Goal: Navigation & Orientation: Find specific page/section

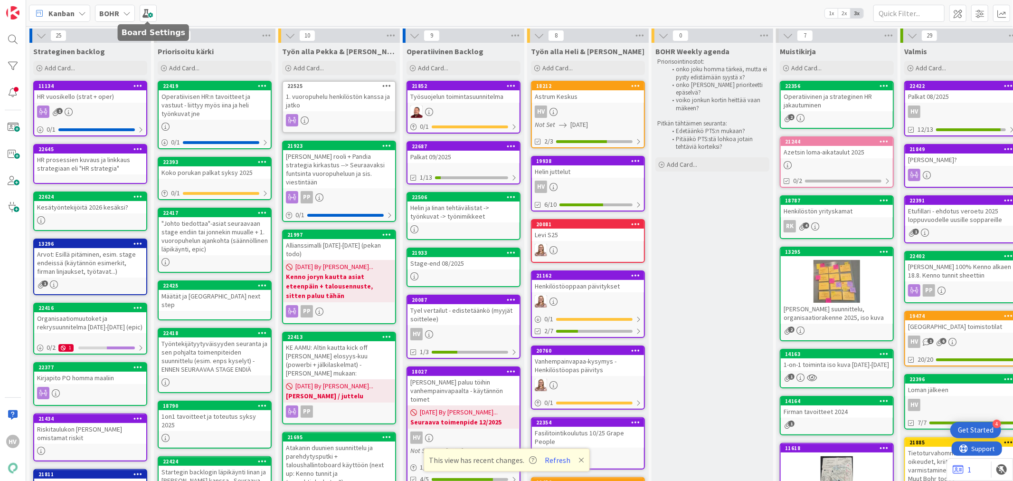
scroll to position [267, 0]
click at [116, 9] on b "BOHR" at bounding box center [109, 13] width 20 height 9
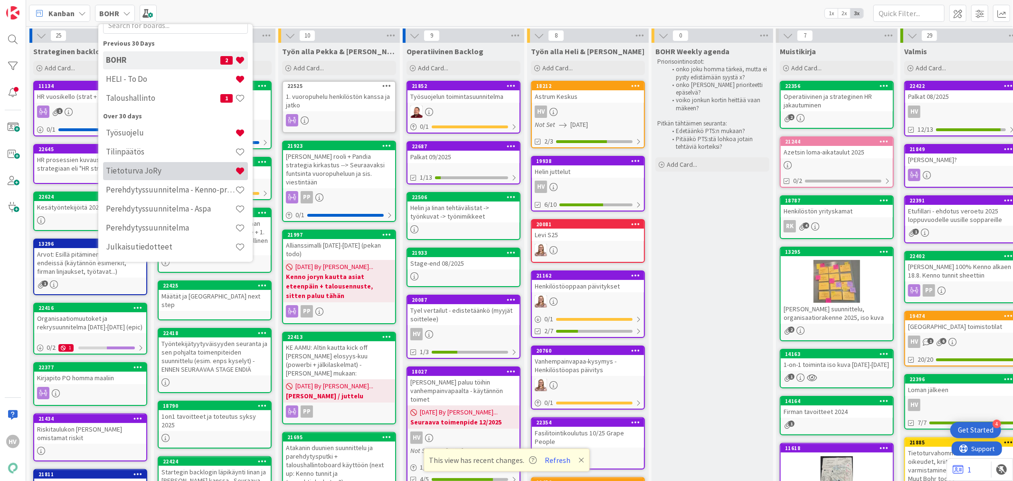
scroll to position [53, 0]
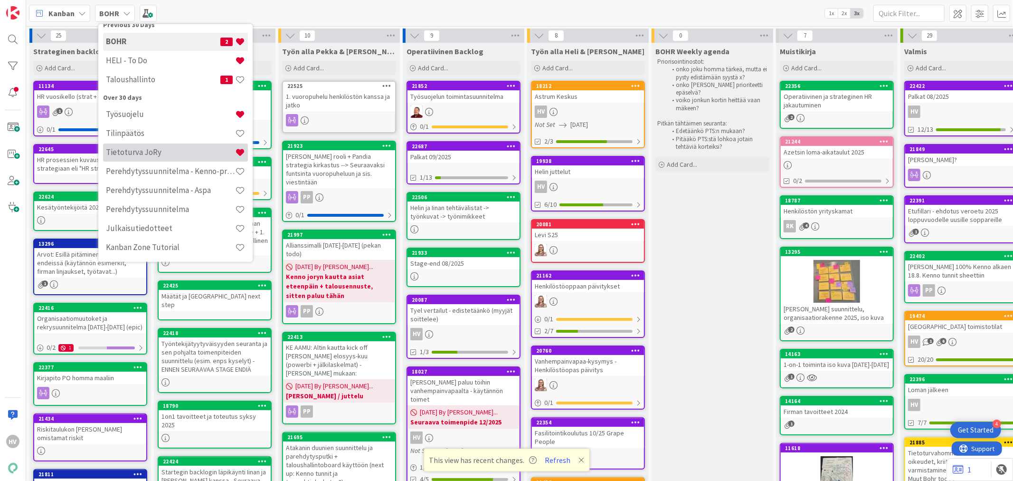
click at [142, 154] on h4 "Tietoturva JoRy" at bounding box center [170, 151] width 129 height 9
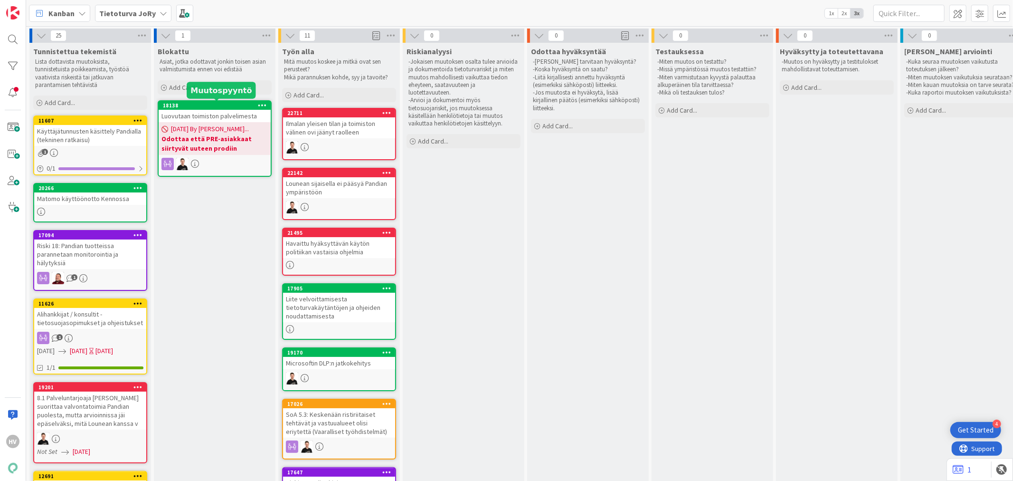
click at [218, 104] on div "18138" at bounding box center [217, 105] width 108 height 7
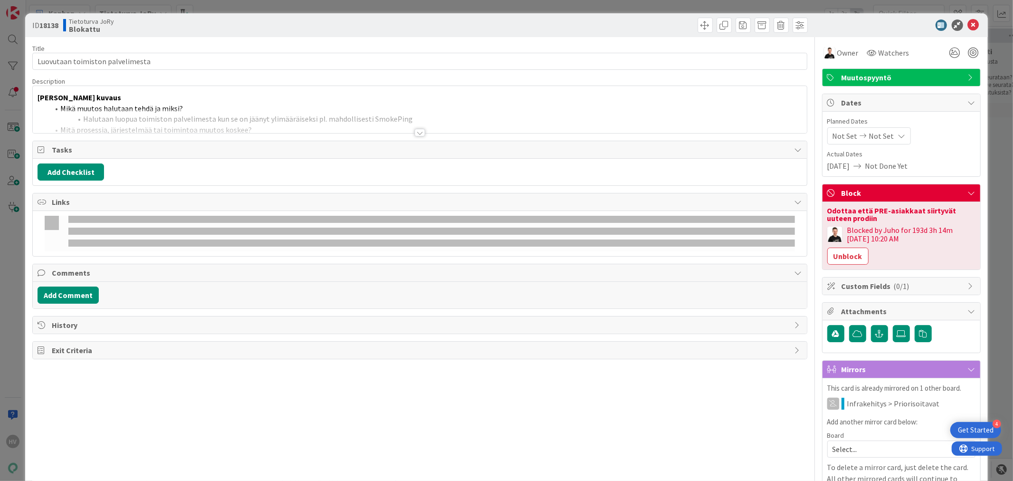
click at [415, 131] on div at bounding box center [420, 133] width 10 height 8
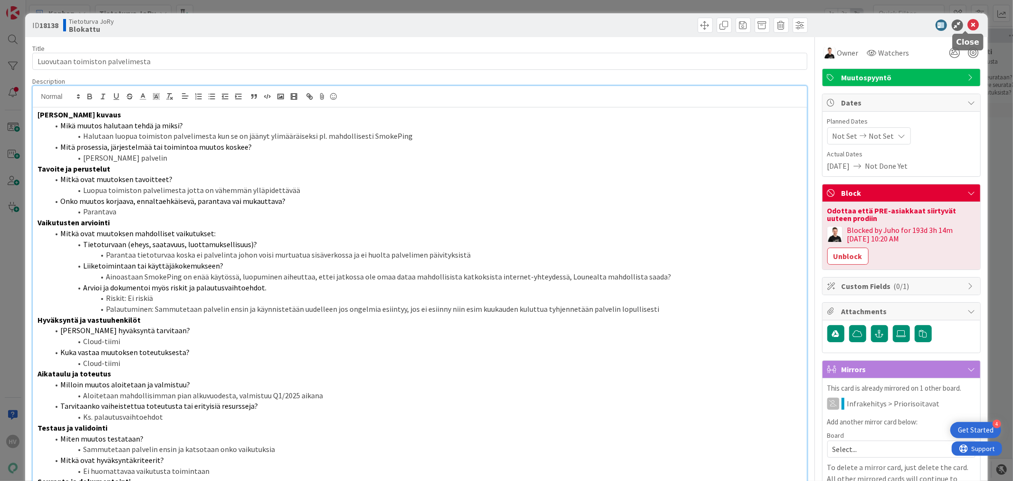
click at [968, 25] on icon at bounding box center [973, 24] width 11 height 11
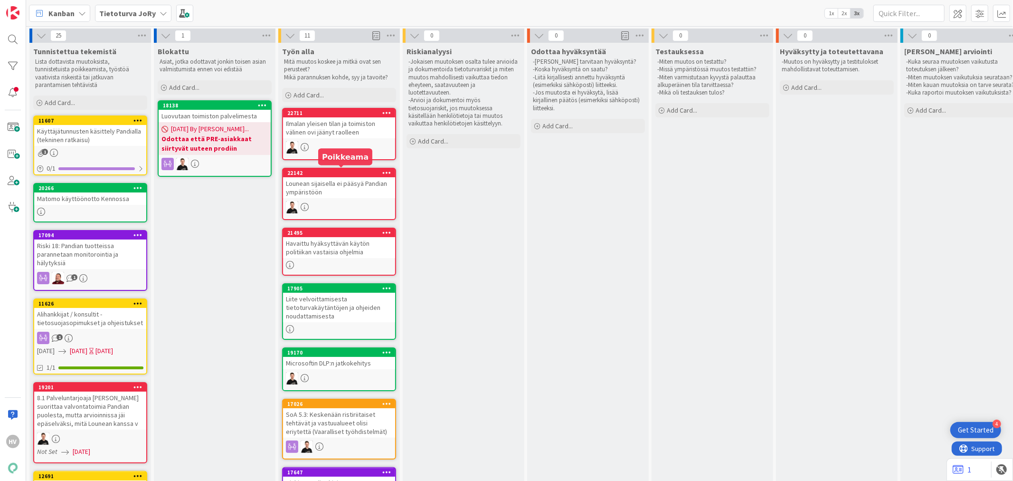
click at [358, 172] on div "22142" at bounding box center [341, 173] width 108 height 7
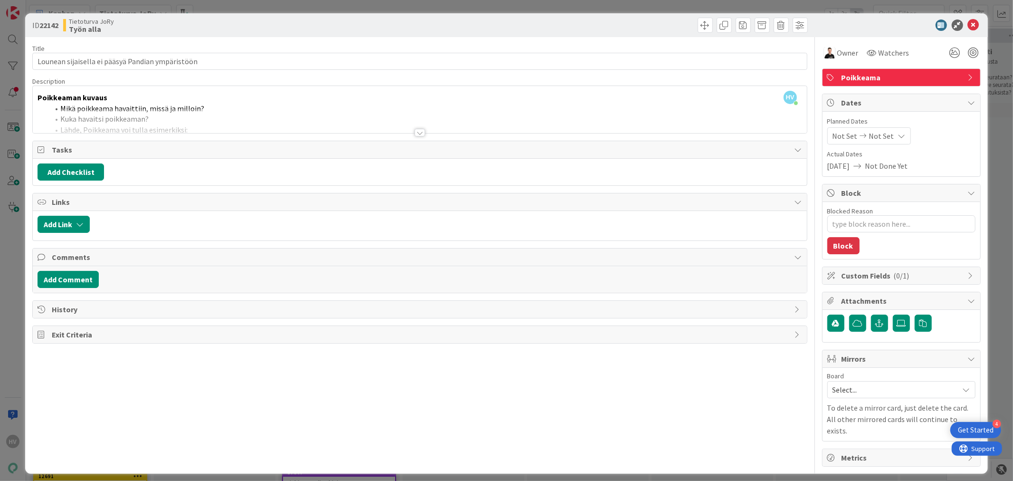
click at [418, 134] on div at bounding box center [420, 133] width 10 height 8
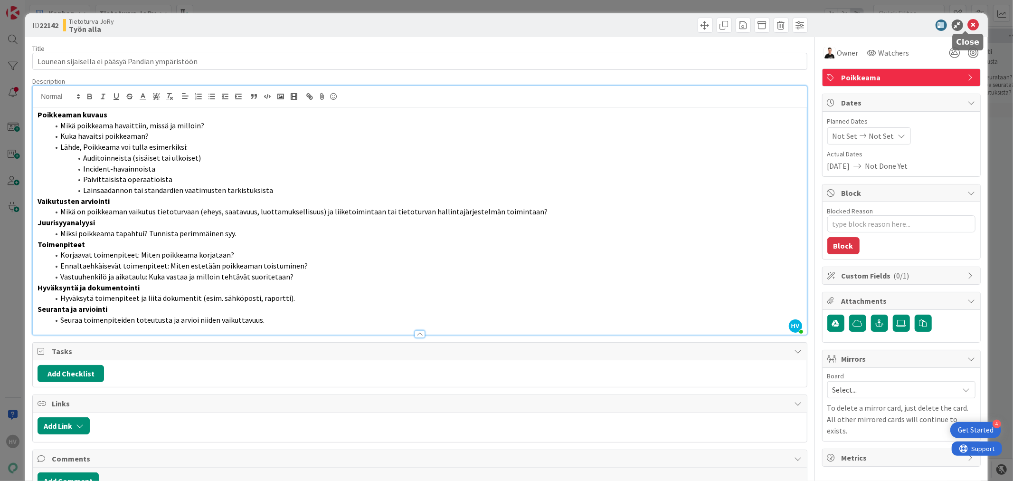
click at [968, 26] on icon at bounding box center [973, 24] width 11 height 11
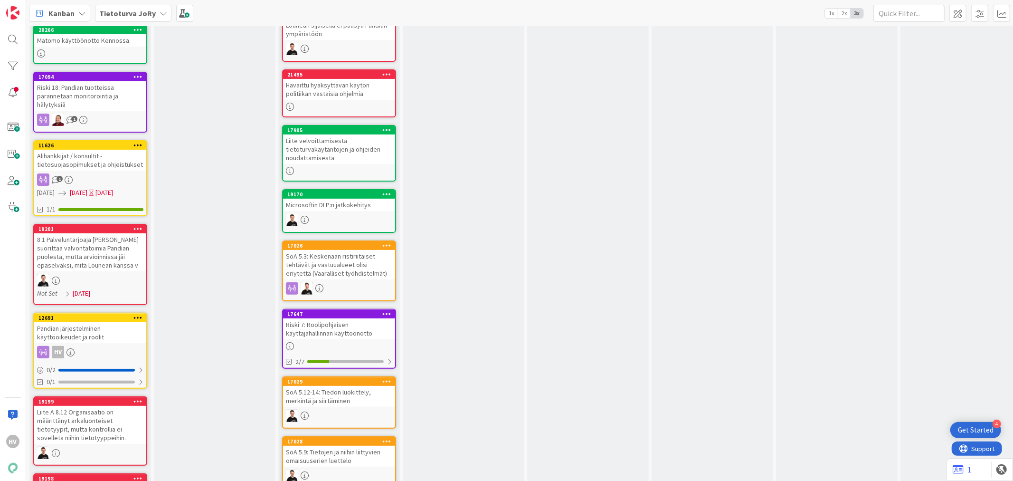
click at [352, 318] on div "Riski 7: Roolipohjaisen käyttäjähallinnan käyttöönotto" at bounding box center [339, 328] width 112 height 21
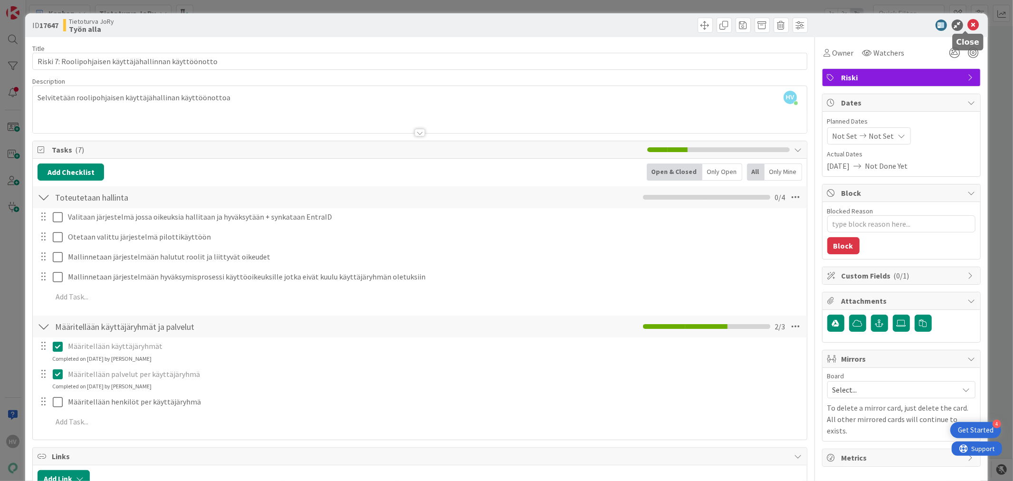
click at [969, 25] on icon at bounding box center [973, 24] width 11 height 11
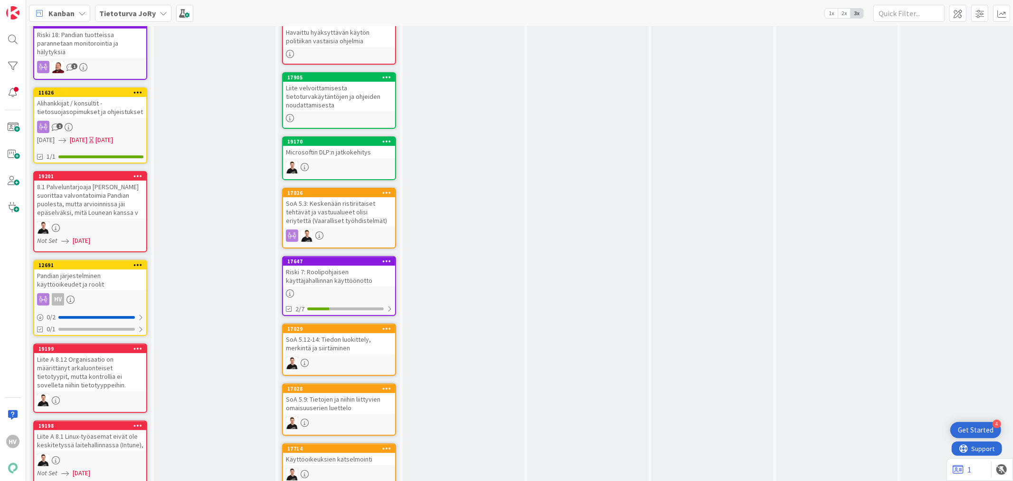
click at [353, 266] on div "Riski 7: Roolipohjaisen käyttäjähallinnan käyttöönotto" at bounding box center [339, 276] width 112 height 21
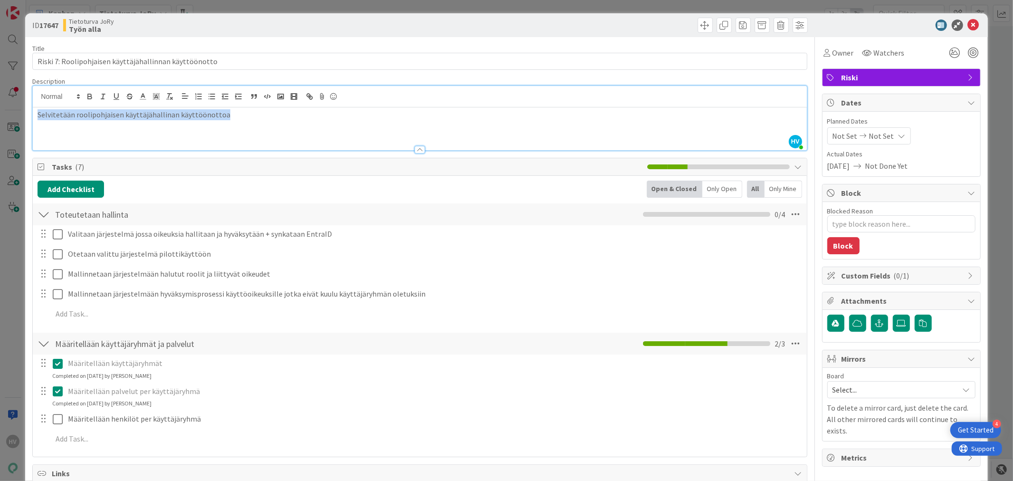
drag, startPoint x: 257, startPoint y: 101, endPoint x: 18, endPoint y: 101, distance: 239.4
click at [18, 101] on div "ID 17647 Tietoturva JoRy Työn alla Title 54 / 128 Riski 7: Roolipohjaisen käytt…" at bounding box center [506, 240] width 1013 height 481
copy p "Selvitetään roolipohjaisen käyttäjähallinan käyttöönottoa"
drag, startPoint x: 964, startPoint y: 19, endPoint x: 960, endPoint y: 23, distance: 5.0
click at [968, 19] on icon at bounding box center [973, 24] width 11 height 11
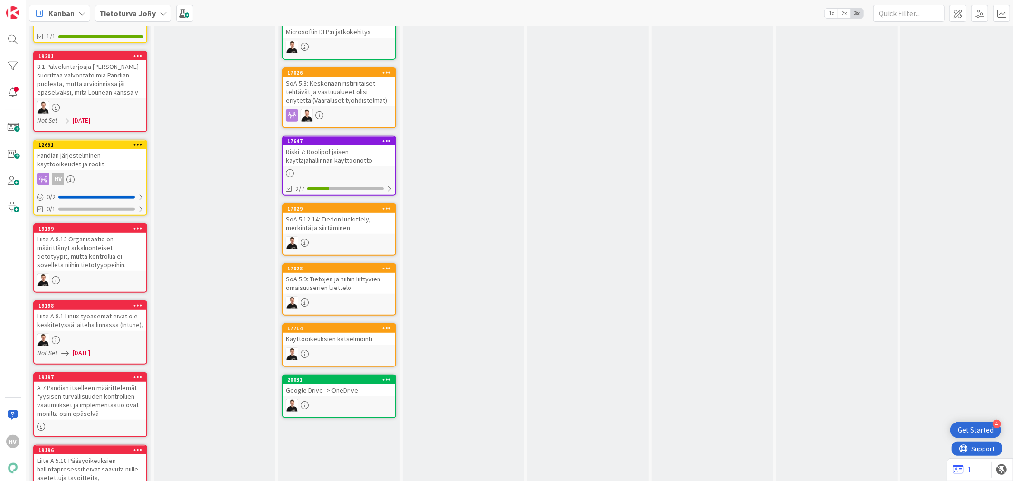
scroll to position [327, 0]
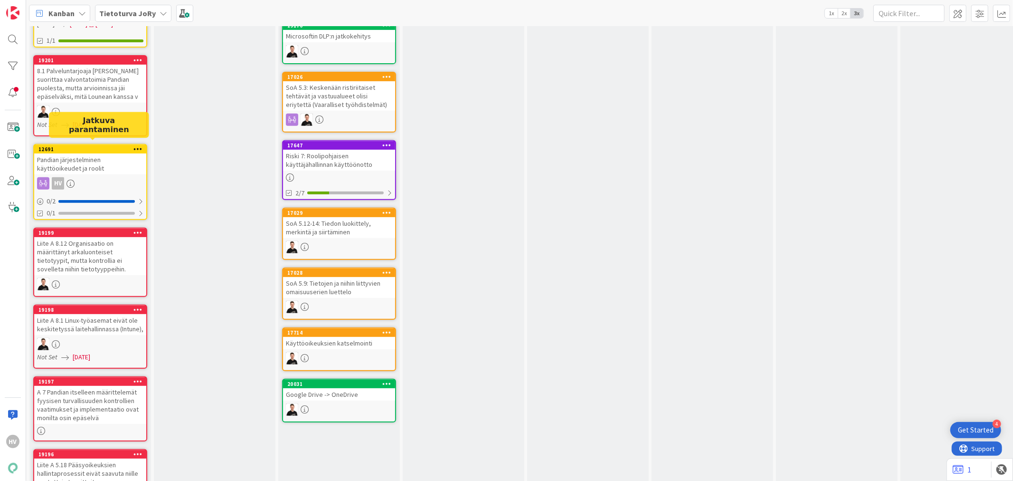
click at [86, 146] on div "12691" at bounding box center [92, 149] width 108 height 7
click at [103, 162] on div "Pandian järjestelminen käyttöoikeudet ja roolit" at bounding box center [90, 163] width 112 height 21
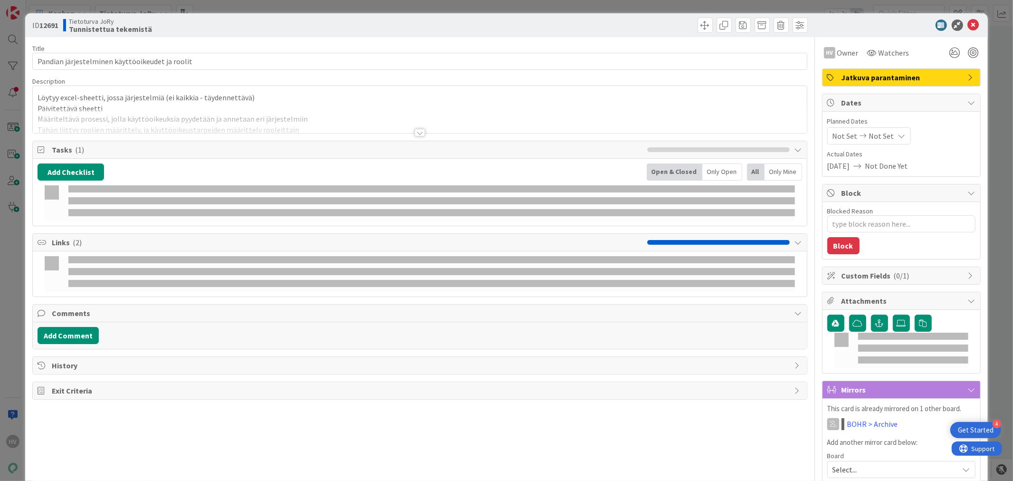
click at [76, 143] on div "Tasks ( 1 )" at bounding box center [420, 150] width 774 height 18
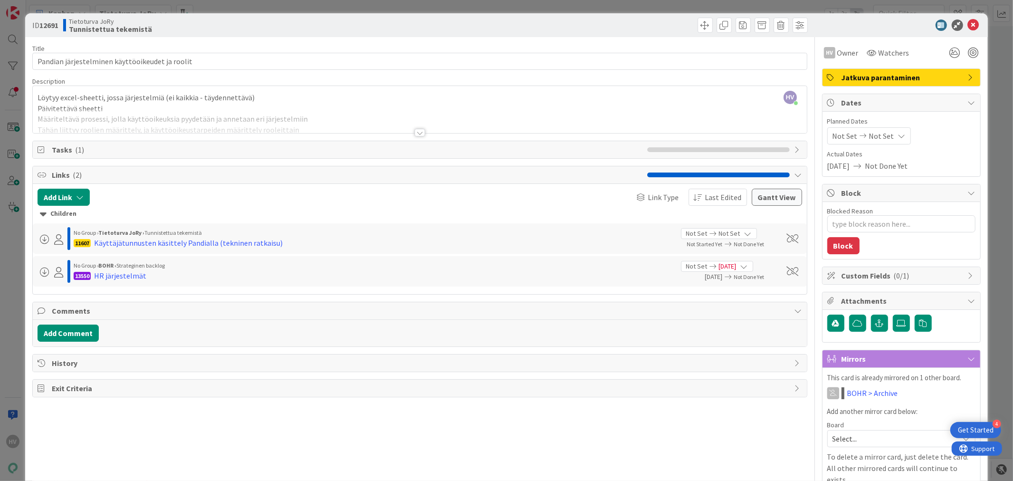
click at [416, 131] on div at bounding box center [420, 133] width 10 height 8
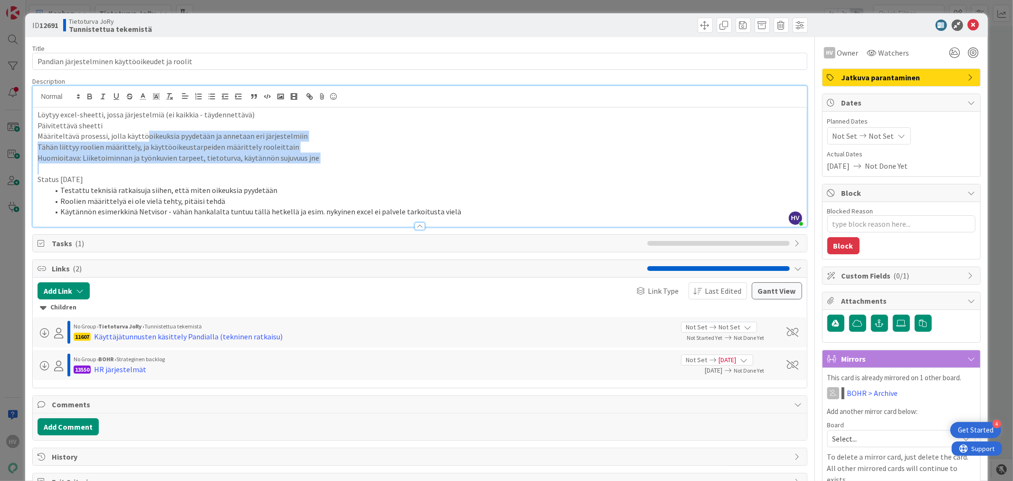
drag, startPoint x: 145, startPoint y: 131, endPoint x: 233, endPoint y: 165, distance: 93.9
click at [233, 165] on div "Löytyy excel-sheetti, jossa järjestelmiä (ei kaikkia - täydennettävä) Päivitett…" at bounding box center [420, 166] width 774 height 119
click at [233, 165] on p at bounding box center [420, 168] width 764 height 11
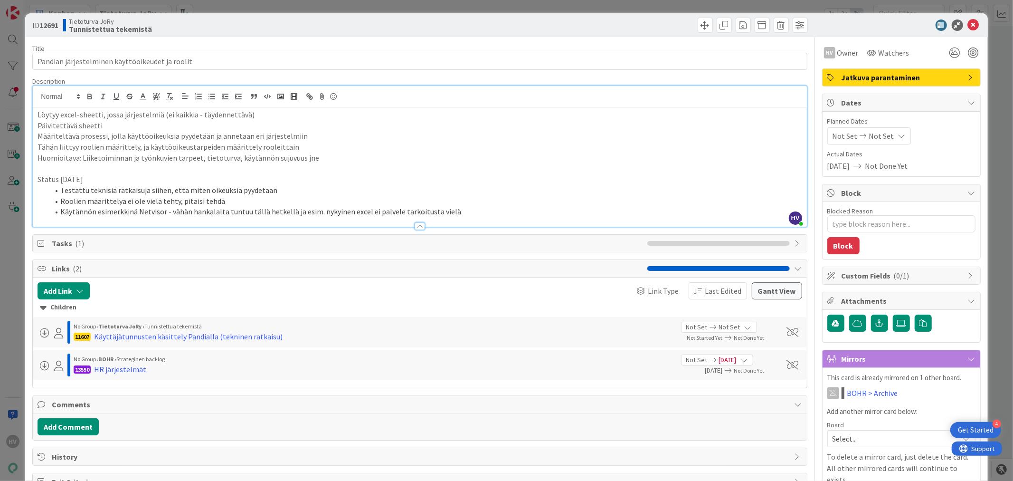
drag, startPoint x: 155, startPoint y: 148, endPoint x: 174, endPoint y: 148, distance: 19.0
click at [155, 148] on p "Tähän liittyy roolien määrittely, ja käyttöoikeustarpeiden määrittely rooleitta…" at bounding box center [420, 147] width 764 height 11
click at [285, 148] on p "Tähän liittyy roolien määrittely, ja käyttöoikeustarpeiden määrittely rooleitta…" at bounding box center [420, 147] width 764 height 11
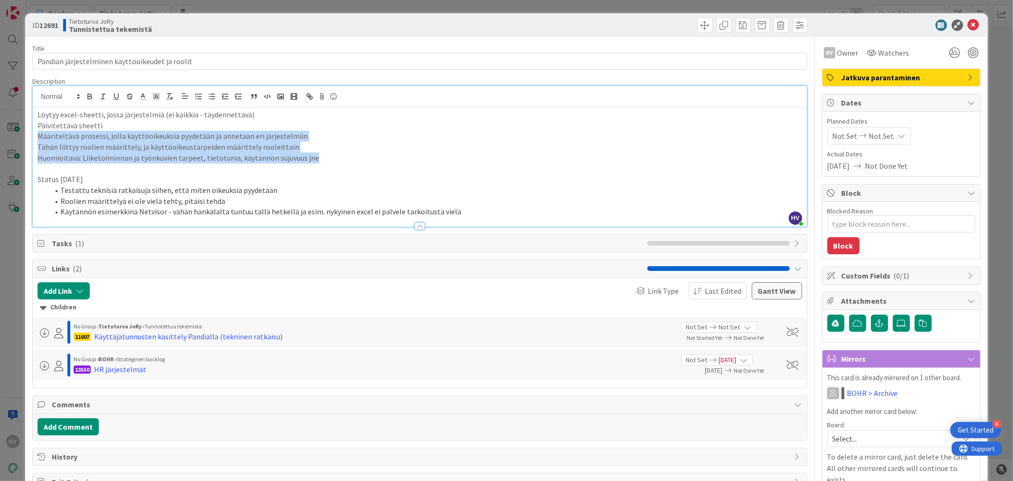
drag, startPoint x: 313, startPoint y: 158, endPoint x: 32, endPoint y: 133, distance: 281.3
click at [33, 133] on div "Löytyy excel-sheetti, jossa järjestelmiä (ei kaikkia - täydennettävä) Päivitett…" at bounding box center [420, 166] width 774 height 119
copy div "Määriteltävä prosessi, jolla käyttöoikeuksia pyydetään ja annetaan eri järjeste…"
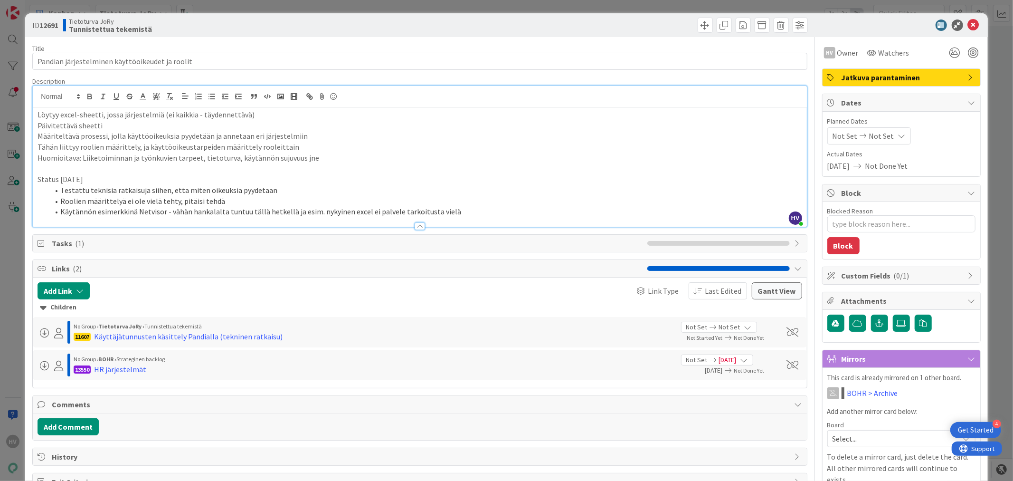
click at [300, 192] on li "Testattu teknisiä ratkaisuja siihen, että miten oikeuksia pyydetään" at bounding box center [425, 190] width 753 height 11
click at [968, 21] on icon at bounding box center [973, 24] width 11 height 11
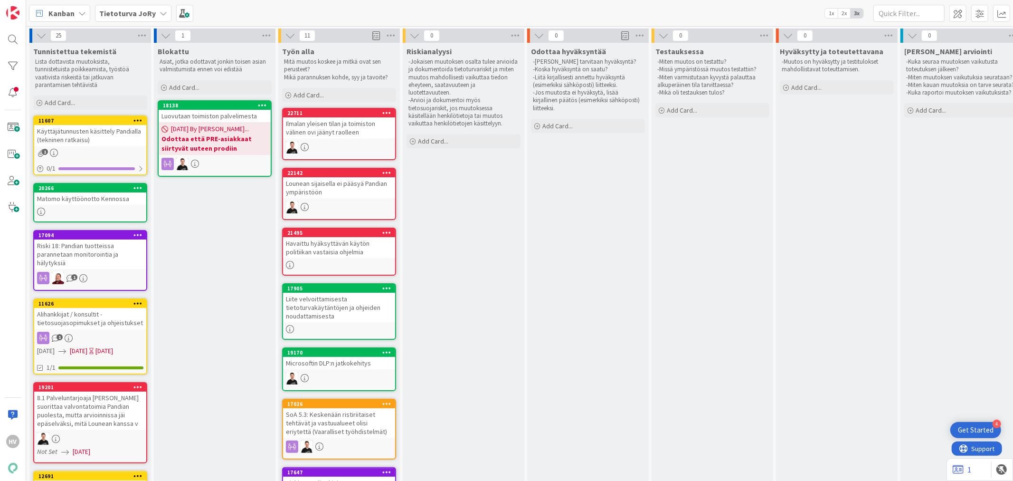
click at [122, 10] on b "Tietoturva JoRy" at bounding box center [127, 13] width 57 height 9
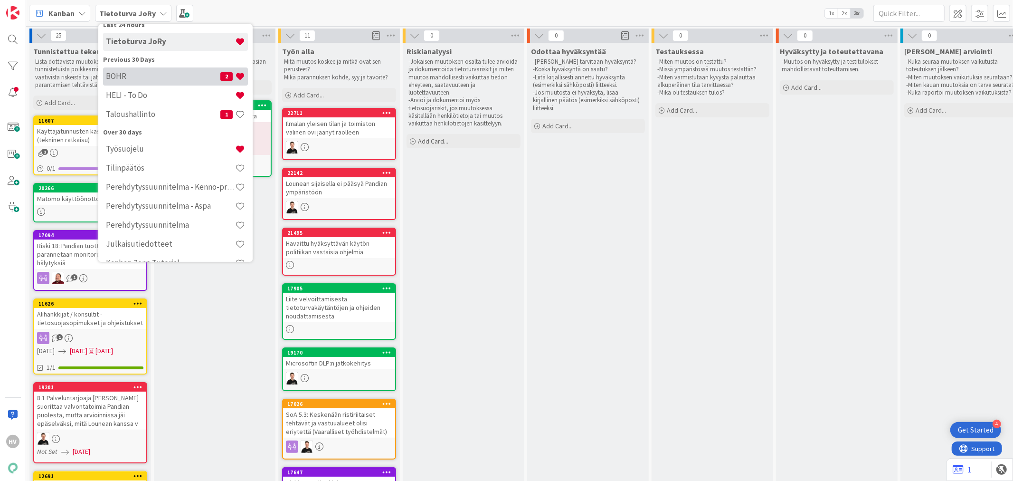
click at [134, 128] on div "Over 30 days" at bounding box center [175, 132] width 145 height 10
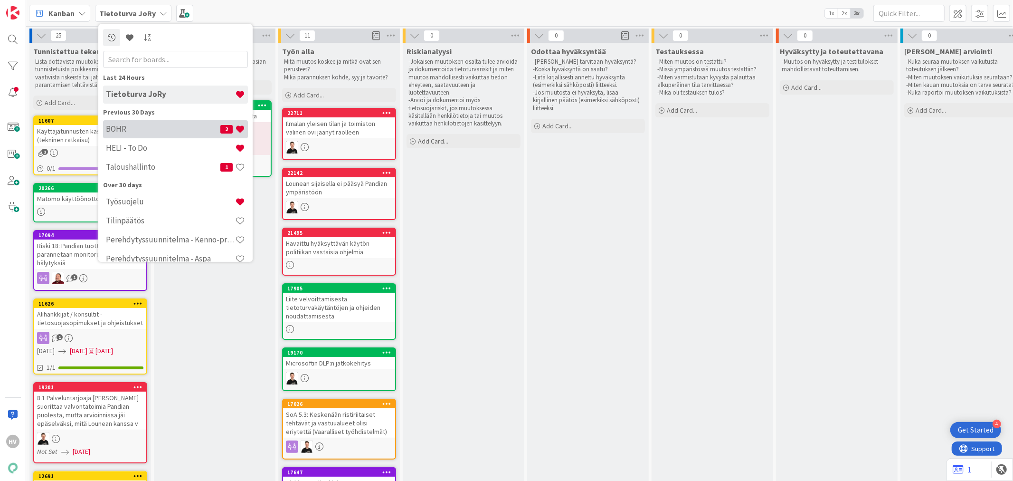
click at [134, 128] on h4 "BOHR" at bounding box center [163, 128] width 114 height 9
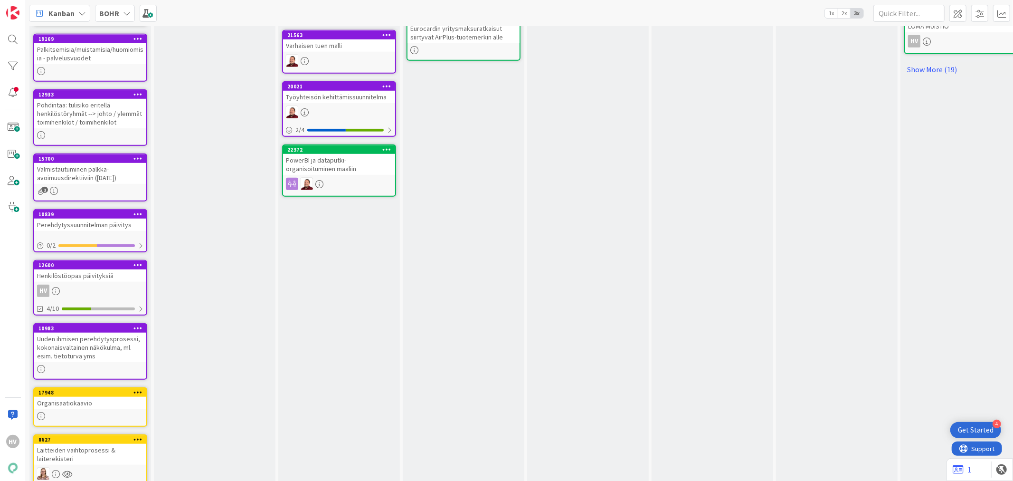
scroll to position [630, 0]
click at [107, 262] on div "12600" at bounding box center [92, 265] width 108 height 7
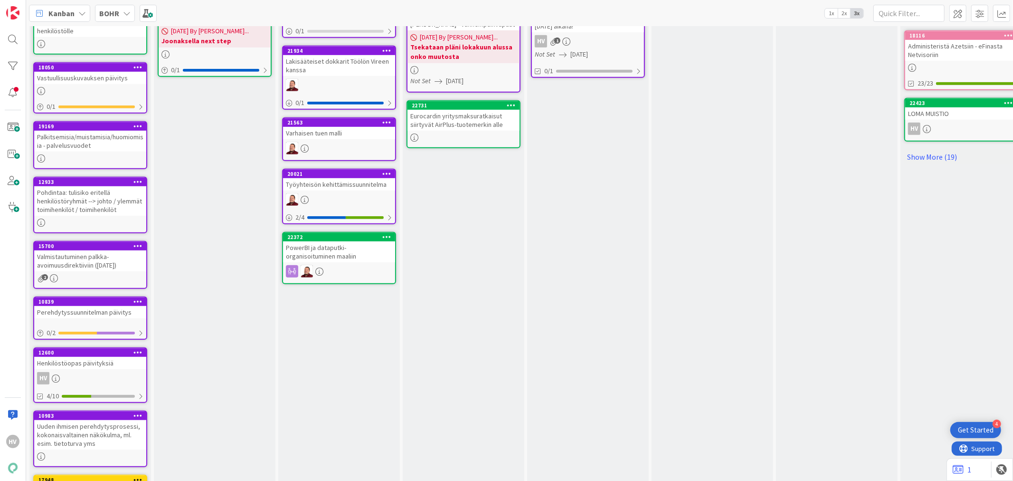
scroll to position [525, 0]
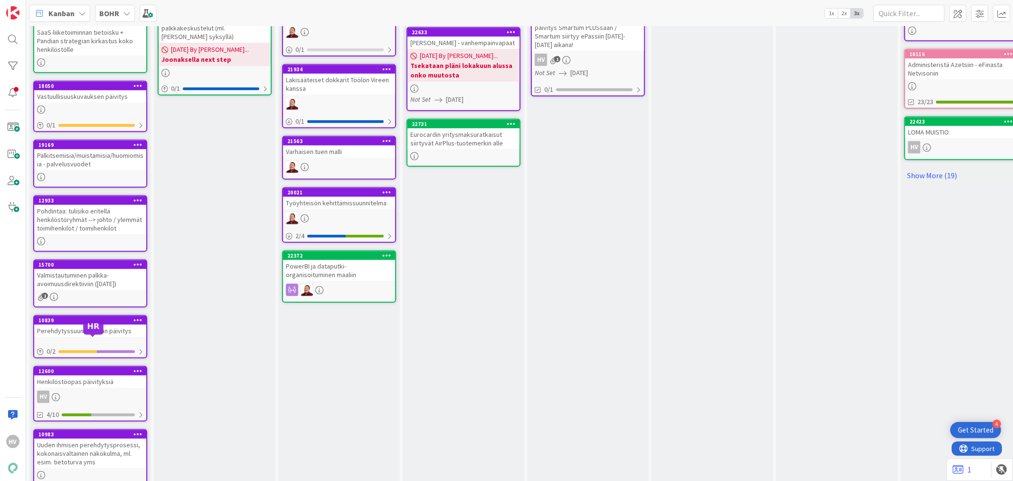
click at [78, 339] on body "4 Get Started HV Kanban BOHR 1x 2x 3x 25 Strateginen backlog Add Card... 11134 …" at bounding box center [506, 240] width 1013 height 481
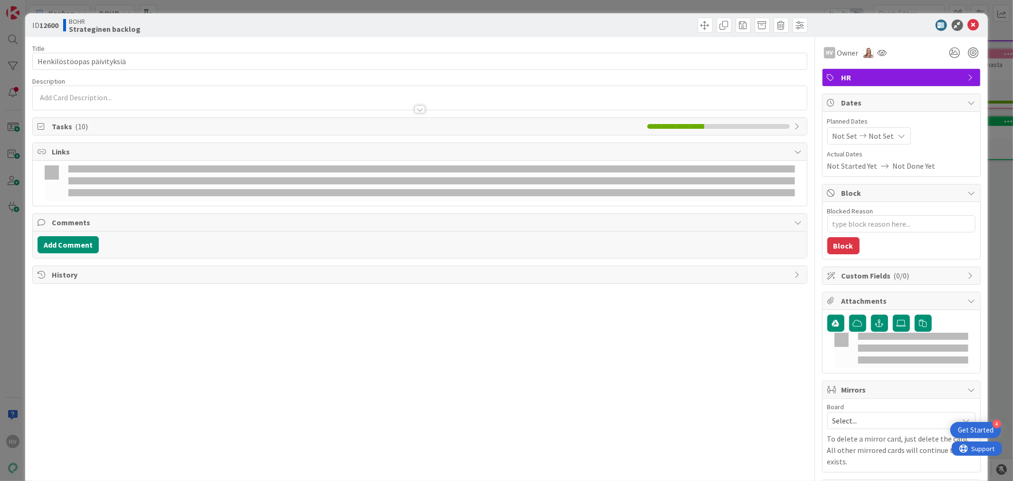
click at [415, 109] on div at bounding box center [420, 109] width 10 height 8
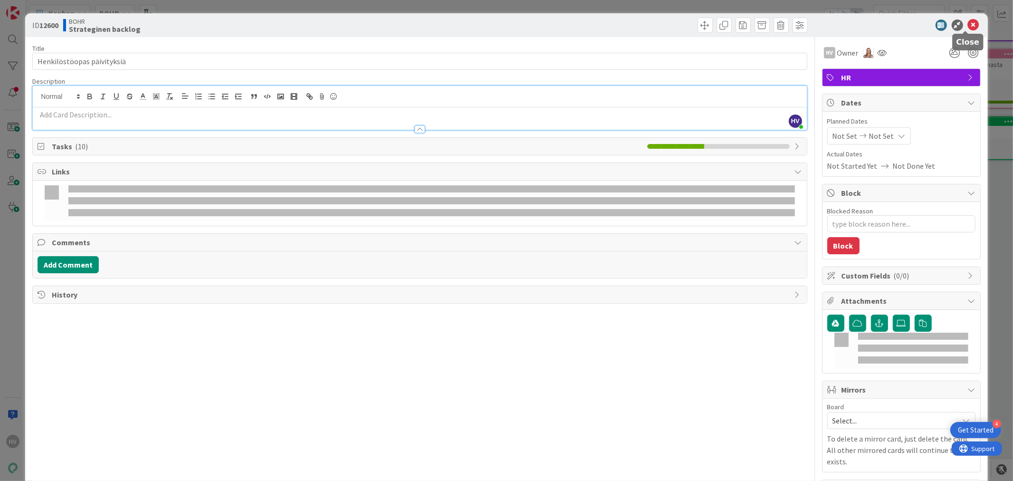
click at [968, 24] on icon at bounding box center [973, 24] width 11 height 11
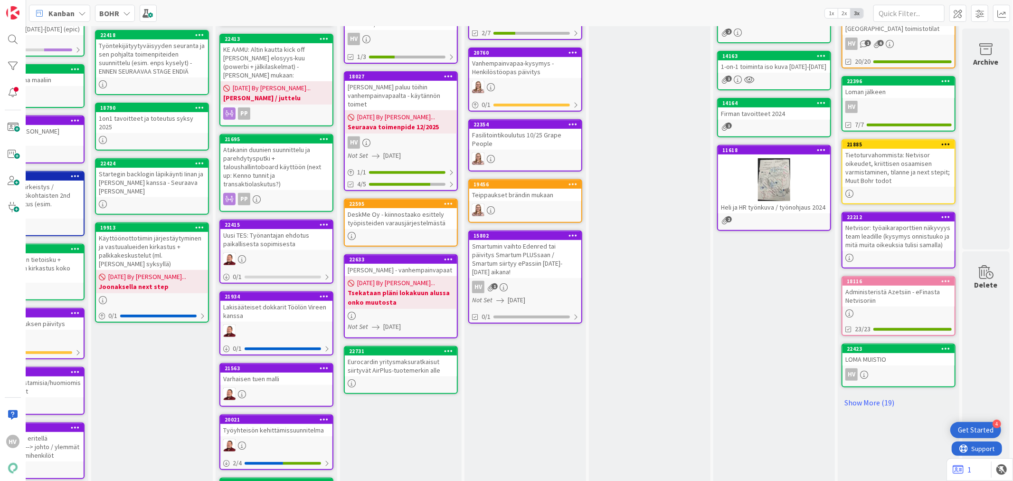
scroll to position [316, 70]
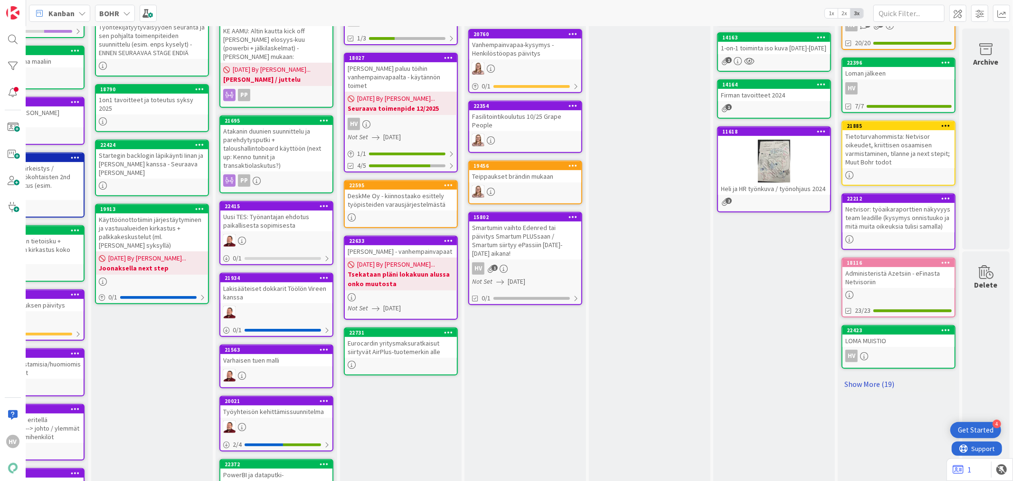
click at [868, 376] on link "Show More (19)" at bounding box center [899, 383] width 114 height 15
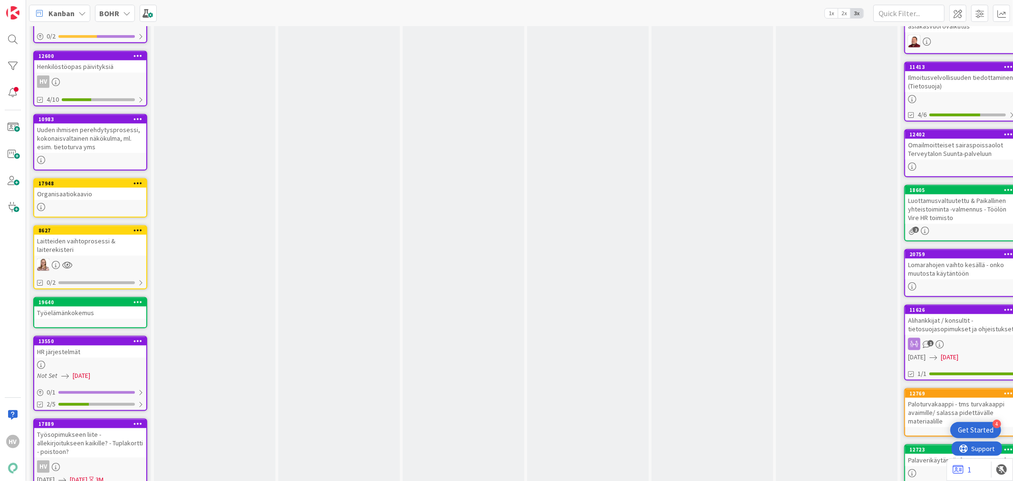
scroll to position [844, 0]
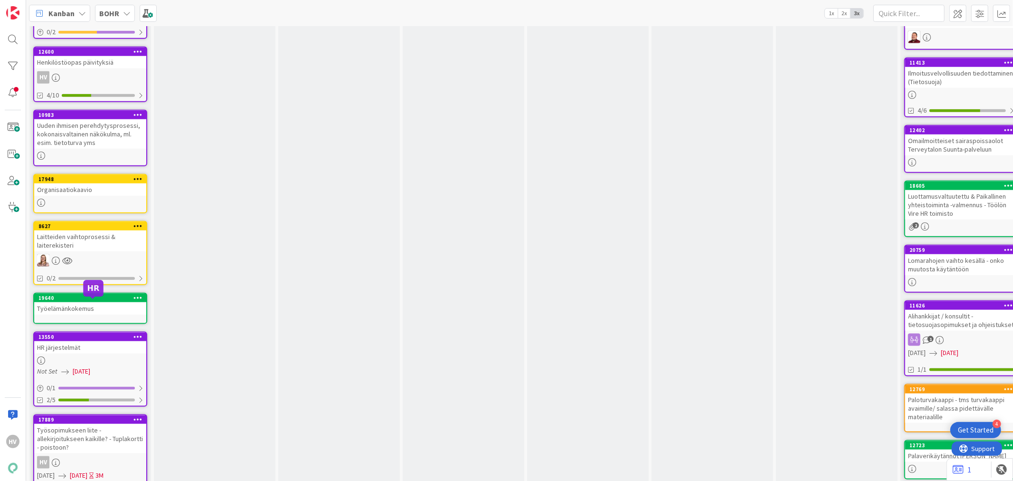
click at [73, 333] on div "13550" at bounding box center [92, 336] width 108 height 7
click at [78, 333] on div "13550" at bounding box center [92, 336] width 108 height 7
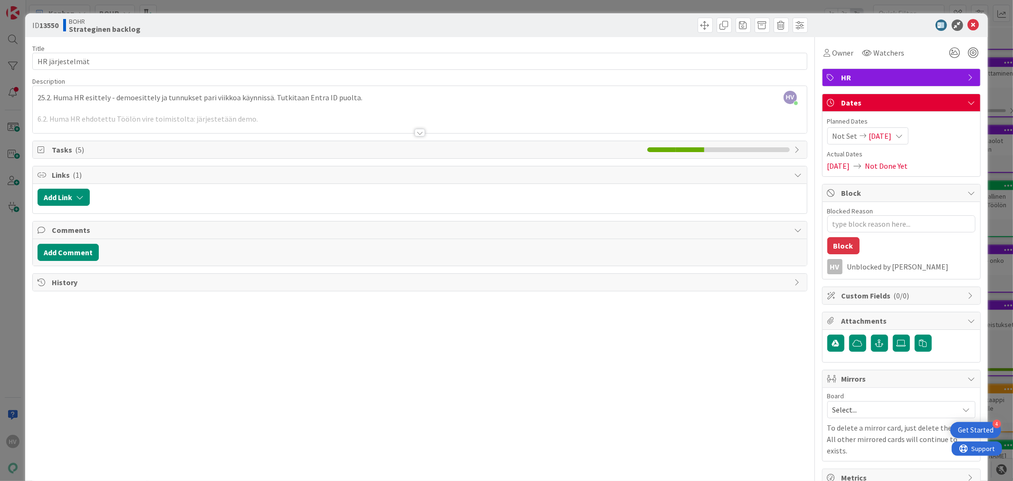
type textarea "x"
click at [417, 134] on div at bounding box center [420, 133] width 10 height 8
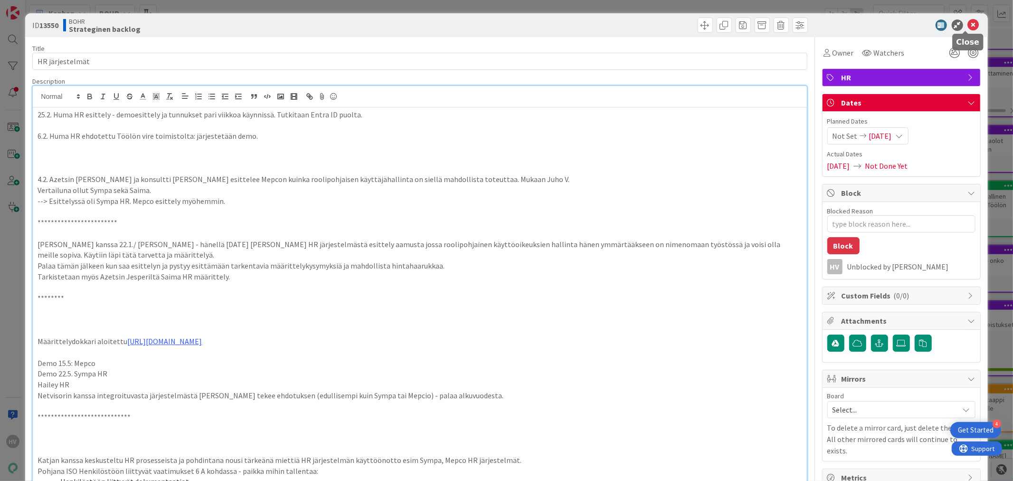
click at [968, 21] on icon at bounding box center [973, 24] width 11 height 11
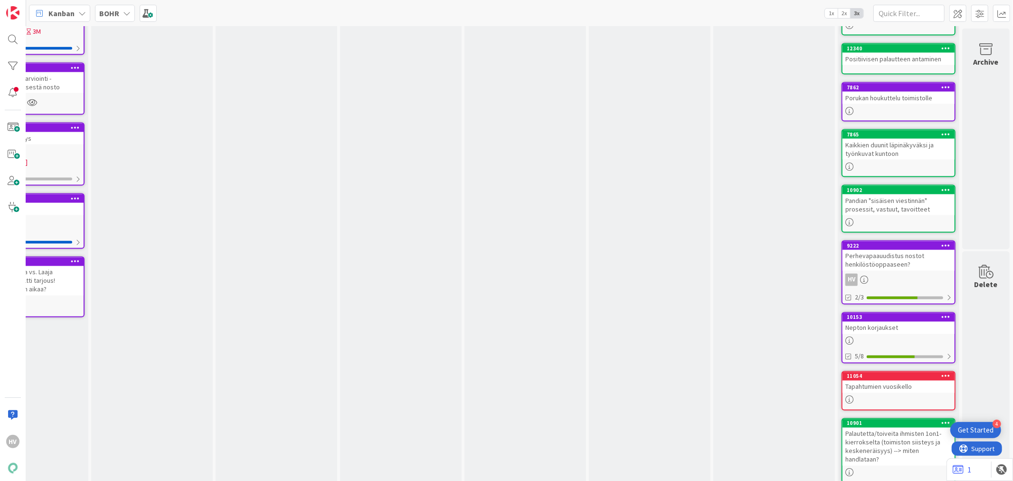
scroll to position [1299, 70]
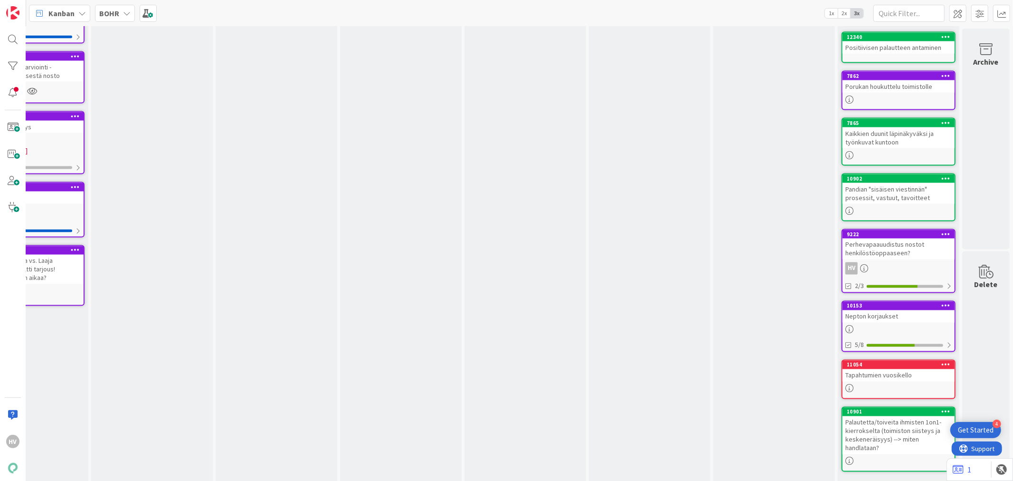
drag, startPoint x: 852, startPoint y: 380, endPoint x: 852, endPoint y: 387, distance: 6.2
drag, startPoint x: 852, startPoint y: 387, endPoint x: 785, endPoint y: 392, distance: 66.7
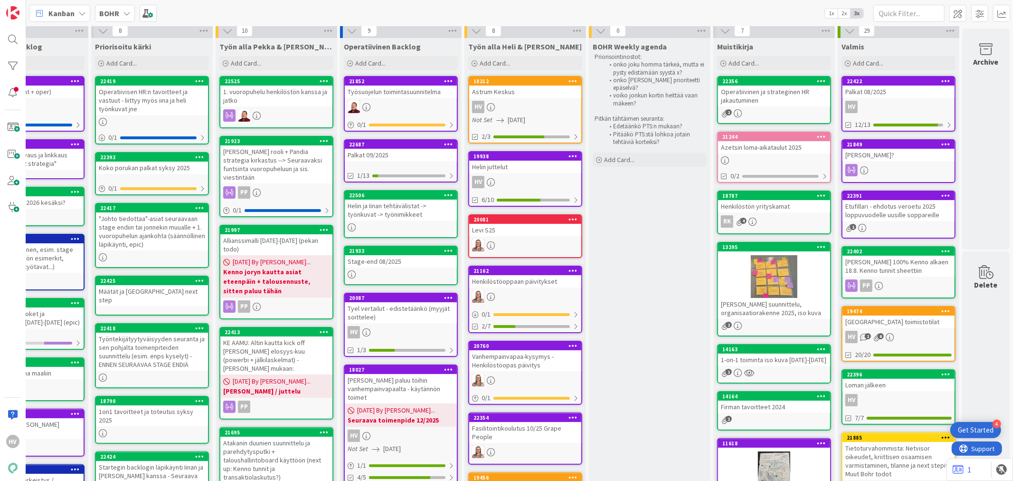
scroll to position [0, 70]
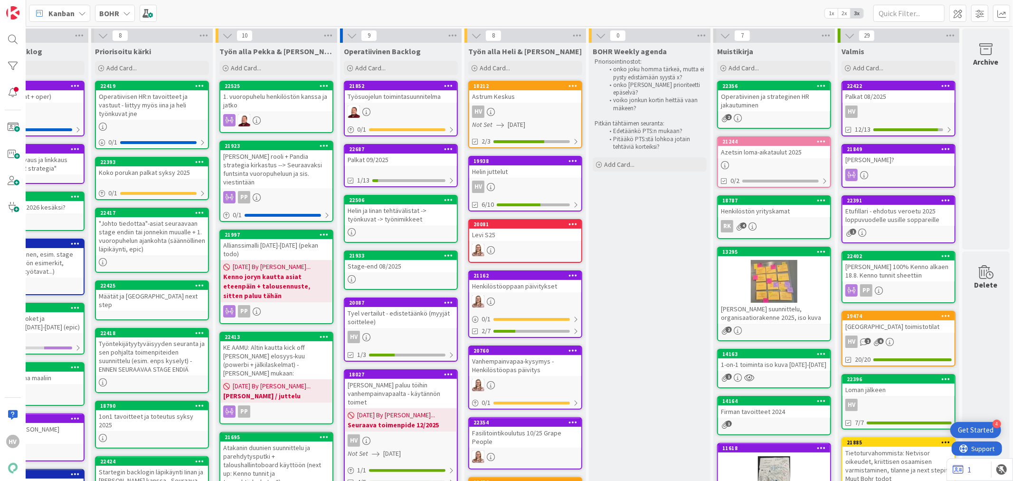
click at [123, 13] on icon at bounding box center [127, 13] width 8 height 8
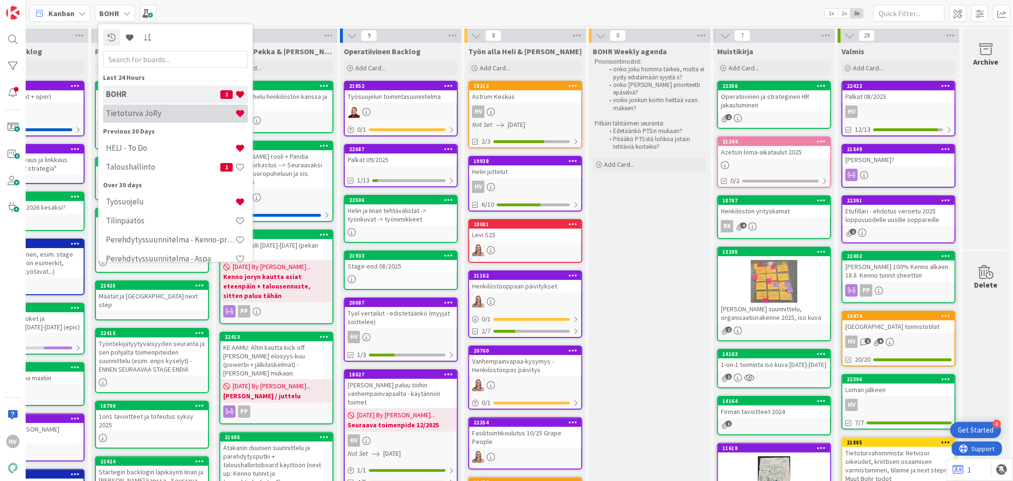
click at [125, 108] on h4 "Tietoturva JoRy" at bounding box center [170, 112] width 129 height 9
